Goal: Find specific page/section: Find specific page/section

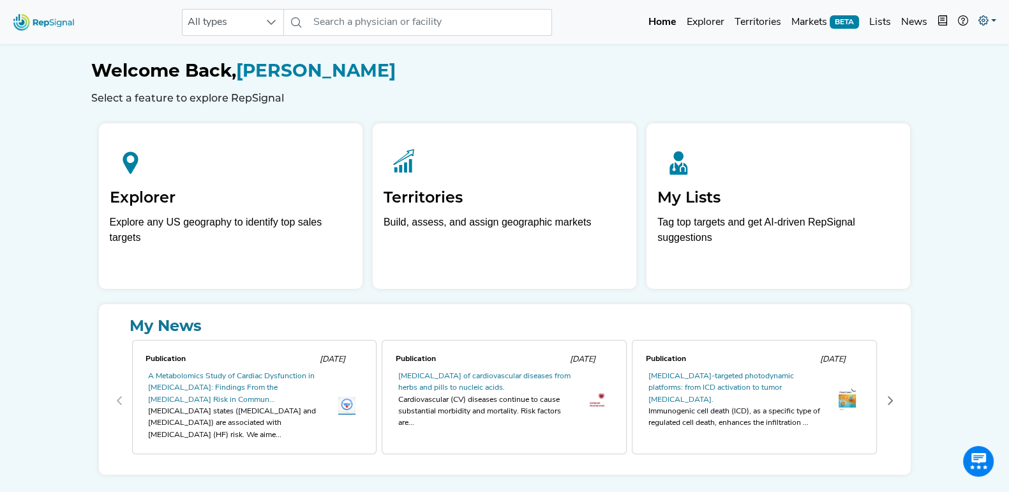
click at [979, 17] on icon at bounding box center [984, 20] width 10 height 10
click at [923, 70] on link "Admin" at bounding box center [950, 81] width 101 height 26
click at [176, 50] on div "Welcome Back, [PERSON_NAME] Select a feature to explore RepSignal" at bounding box center [504, 72] width 827 height 63
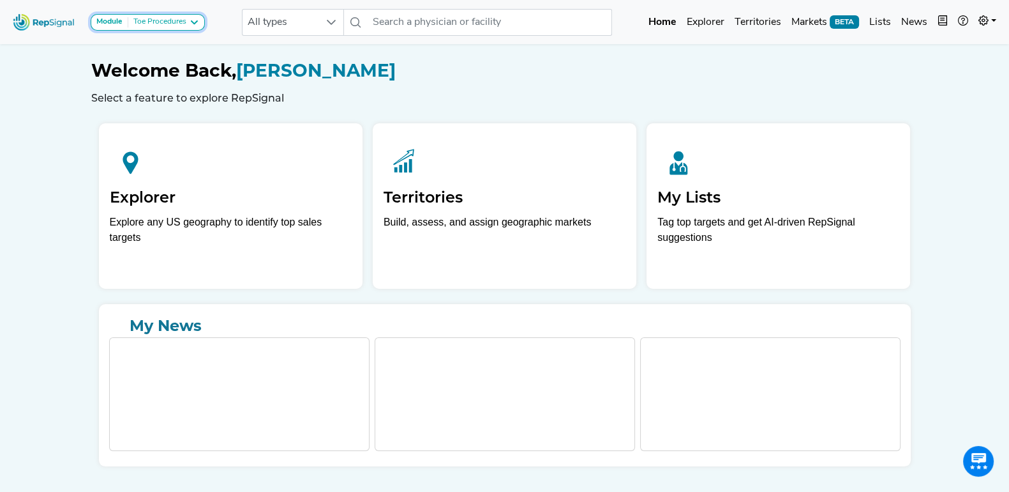
click at [189, 22] on icon at bounding box center [194, 22] width 10 height 10
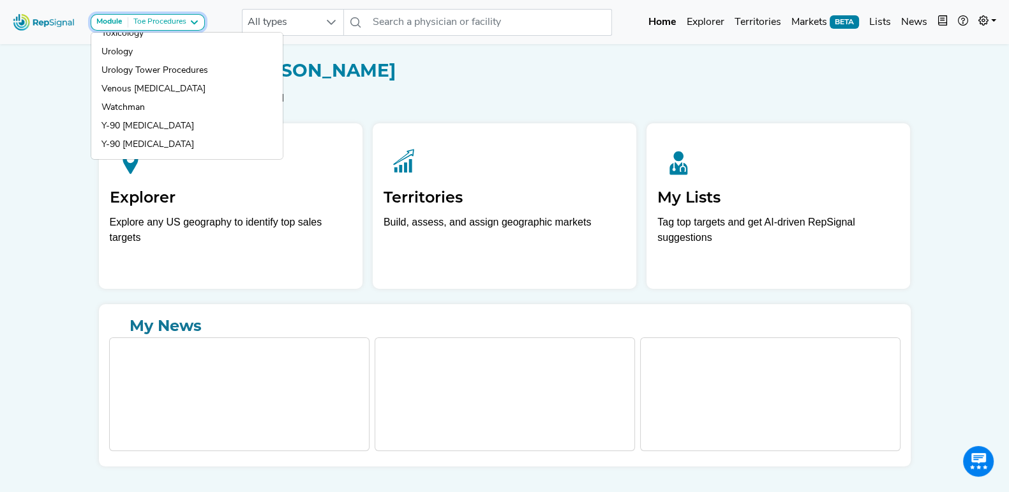
scroll to position [1222, 0]
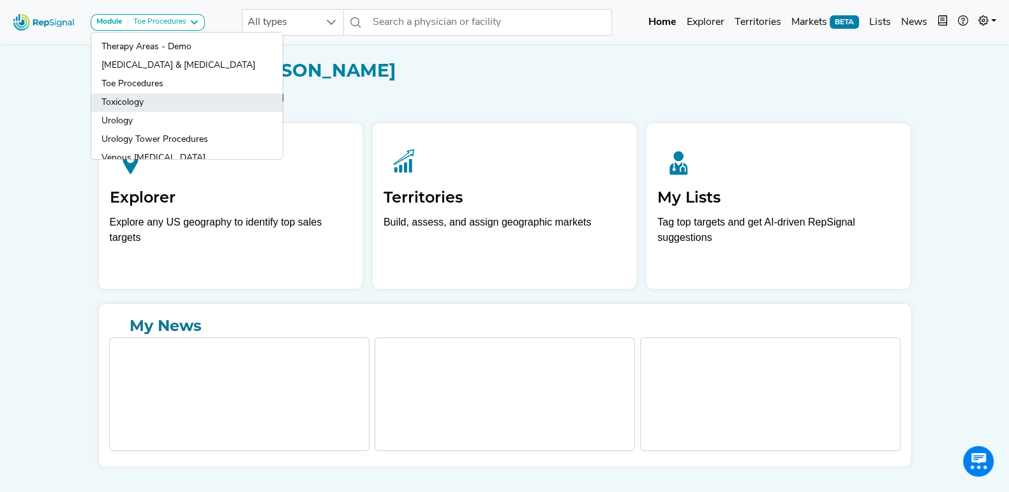
click at [183, 112] on link "Toxicology" at bounding box center [187, 121] width 192 height 19
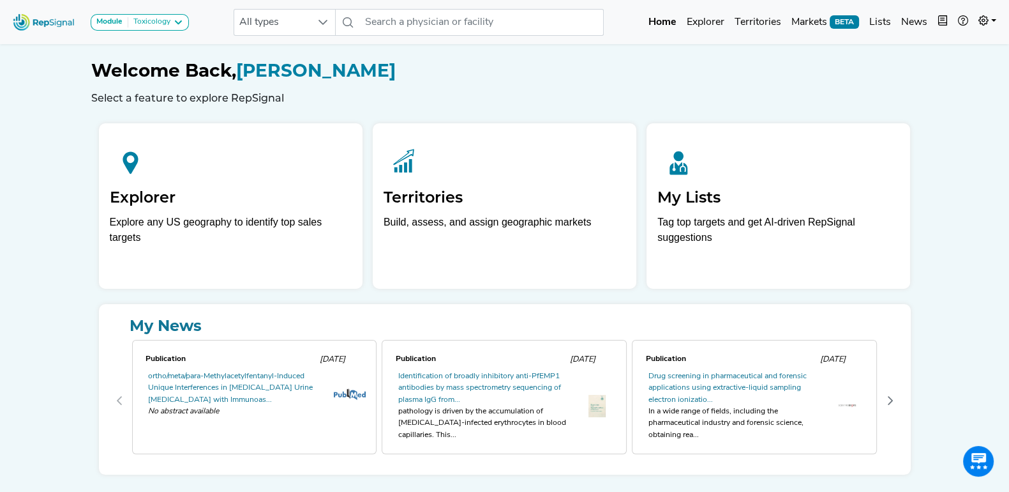
click at [979, 15] on icon at bounding box center [984, 20] width 10 height 10
click at [728, 86] on div "Welcome Back, [PERSON_NAME] Select a feature to explore RepSignal" at bounding box center [504, 82] width 827 height 44
click at [987, 20] on icon at bounding box center [984, 20] width 10 height 10
click at [931, 73] on link "Admin" at bounding box center [950, 81] width 101 height 26
